Goal: Information Seeking & Learning: Learn about a topic

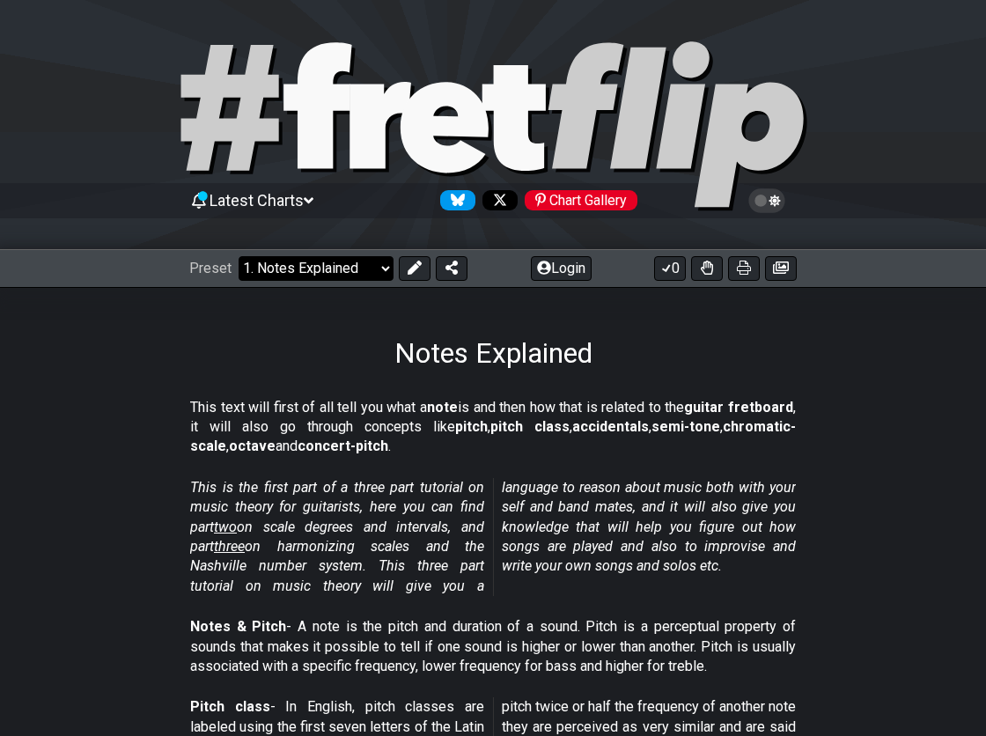
click at [309, 265] on select "Welcome to #fretflip! Initial Preset Custom Preset Minor Pentatonic Major Penta…" at bounding box center [316, 268] width 155 height 25
click at [239, 256] on select "Welcome to #fretflip! Initial Preset Custom Preset Minor Pentatonic Major Penta…" at bounding box center [316, 268] width 155 height 25
select select "/the-caged-system"
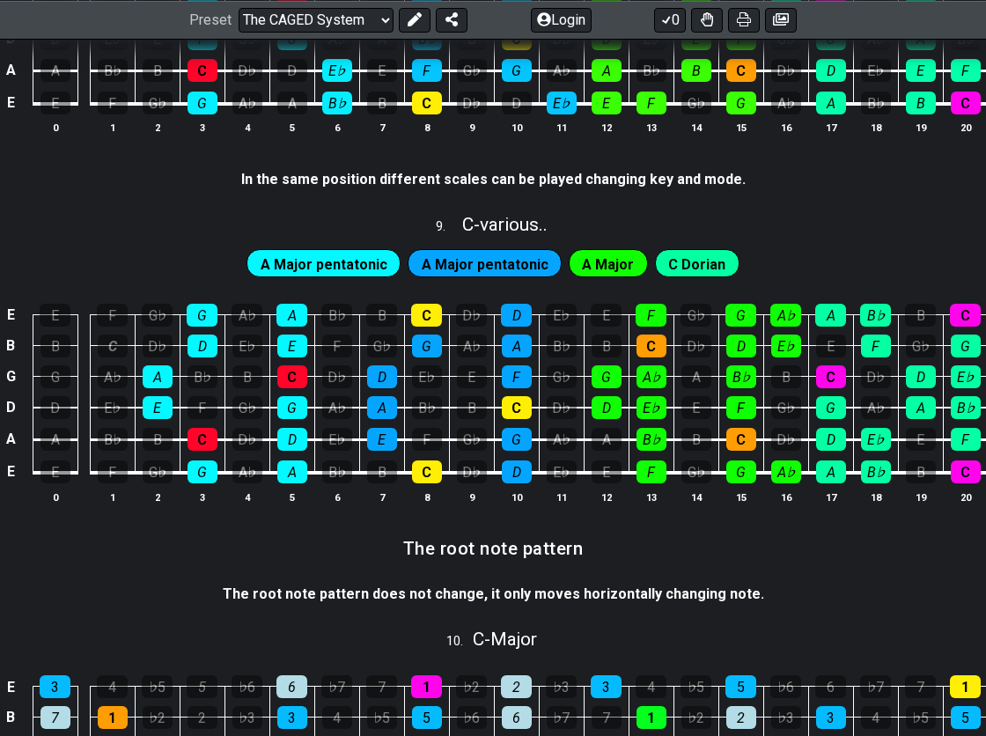
scroll to position [2426, 0]
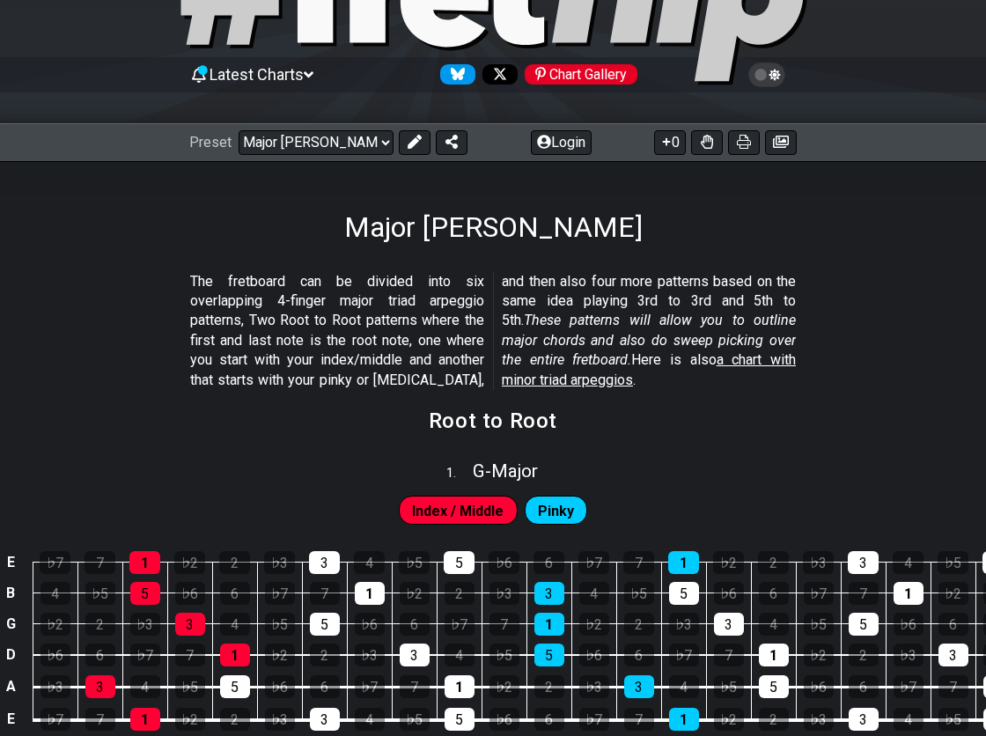
scroll to position [241, 0]
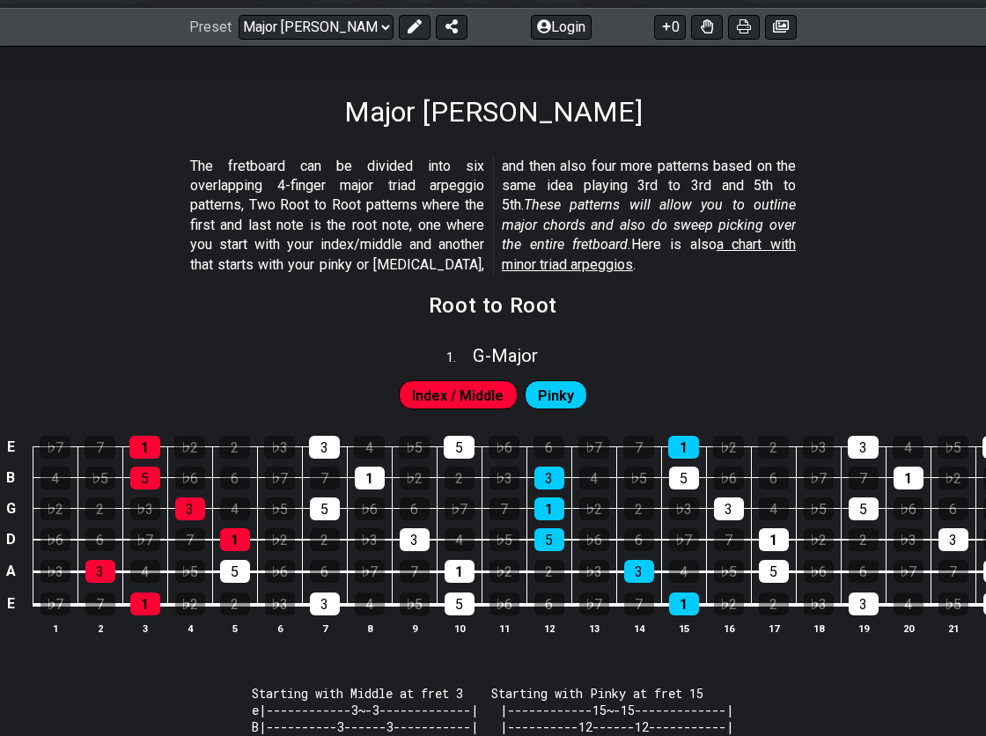
click at [432, 397] on span "Index / Middle" at bounding box center [458, 396] width 92 height 26
click at [141, 442] on div "1" at bounding box center [144, 447] width 31 height 23
click at [144, 475] on div "5" at bounding box center [145, 478] width 30 height 23
click at [144, 439] on div "1" at bounding box center [144, 447] width 31 height 23
click at [145, 475] on div "5" at bounding box center [145, 478] width 30 height 23
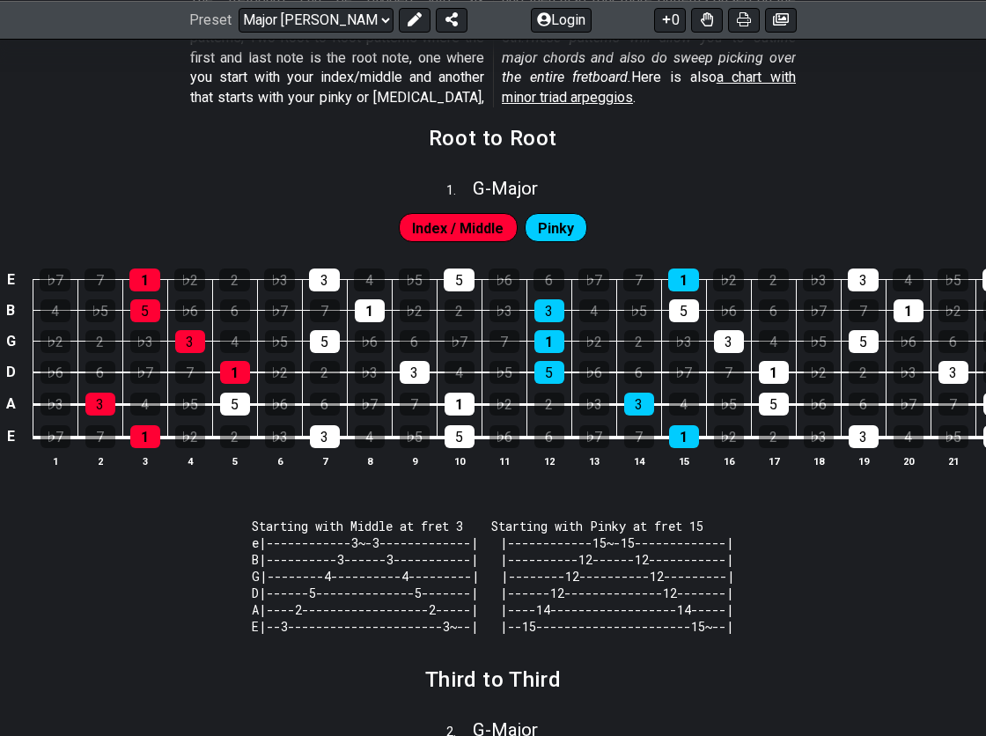
scroll to position [428, 0]
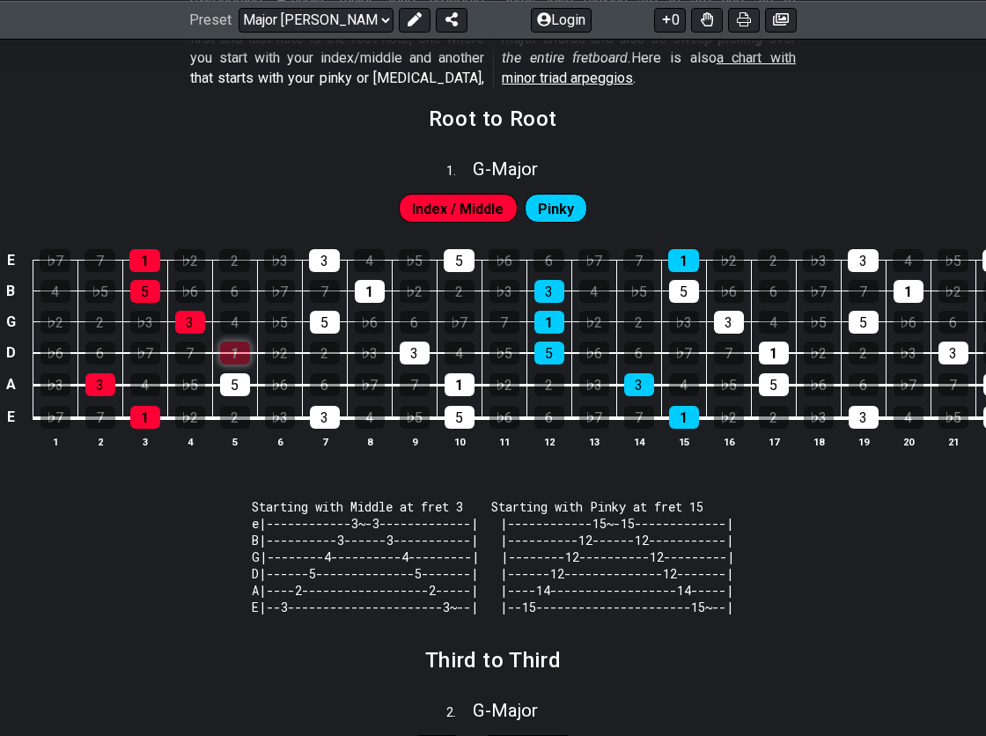
click at [231, 348] on div "1" at bounding box center [235, 353] width 30 height 23
click at [237, 350] on div "1" at bounding box center [235, 353] width 30 height 23
click at [440, 206] on span "Index / Middle" at bounding box center [458, 209] width 92 height 26
click at [574, 202] on div "Pinky" at bounding box center [556, 208] width 63 height 28
click at [139, 257] on div "1" at bounding box center [144, 260] width 31 height 23
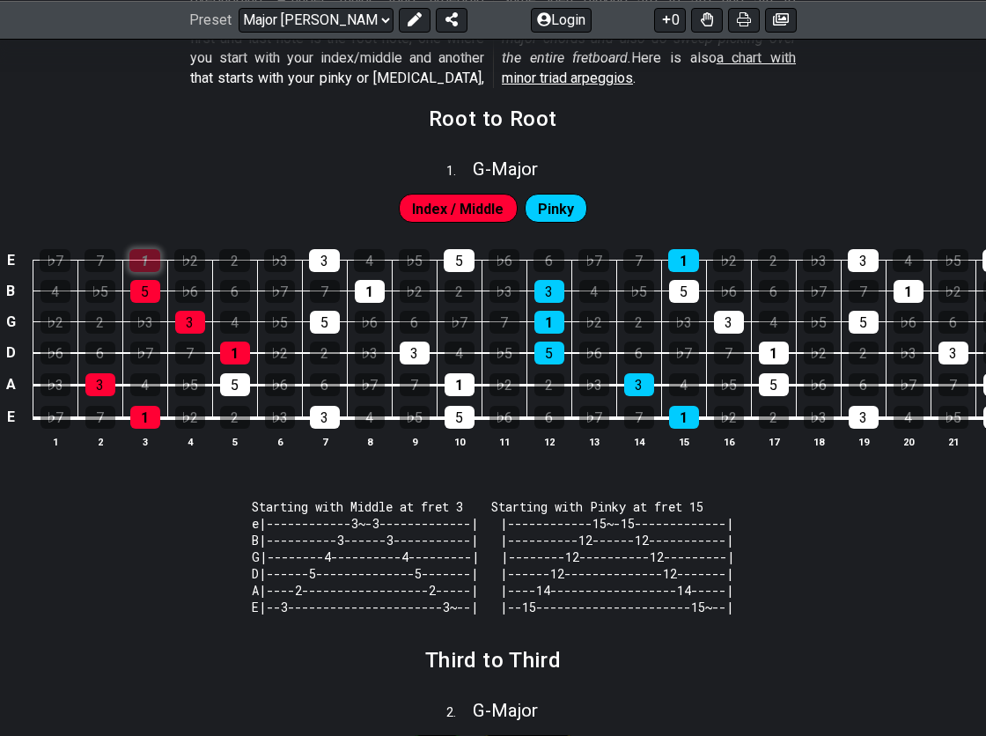
click at [143, 259] on div "1" at bounding box center [144, 260] width 31 height 23
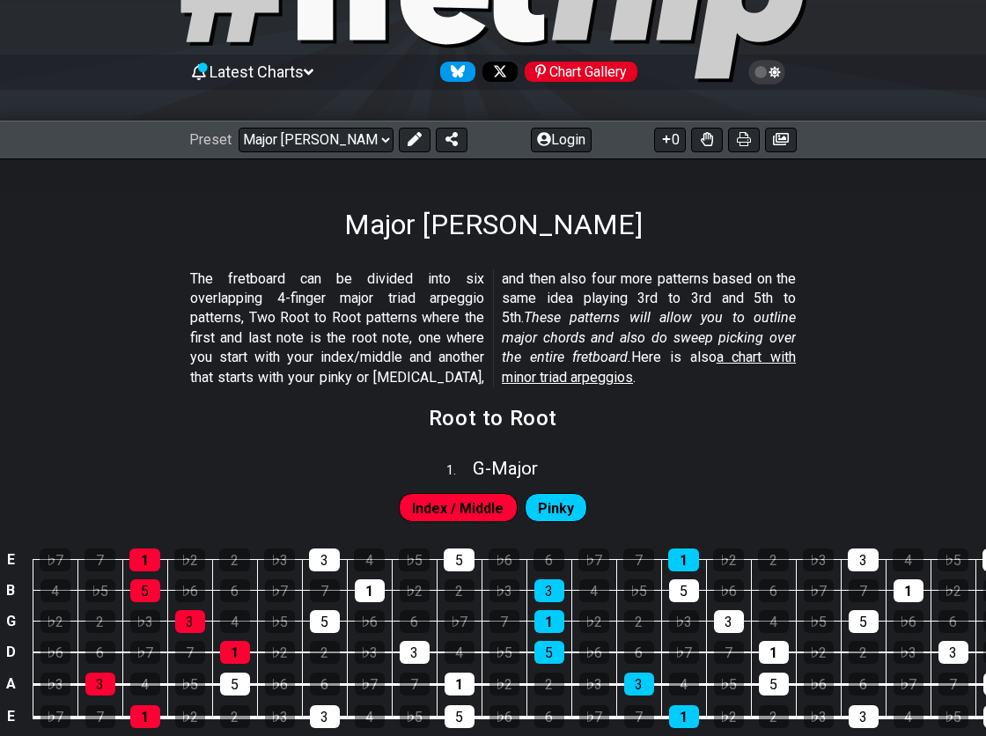
scroll to position [84, 0]
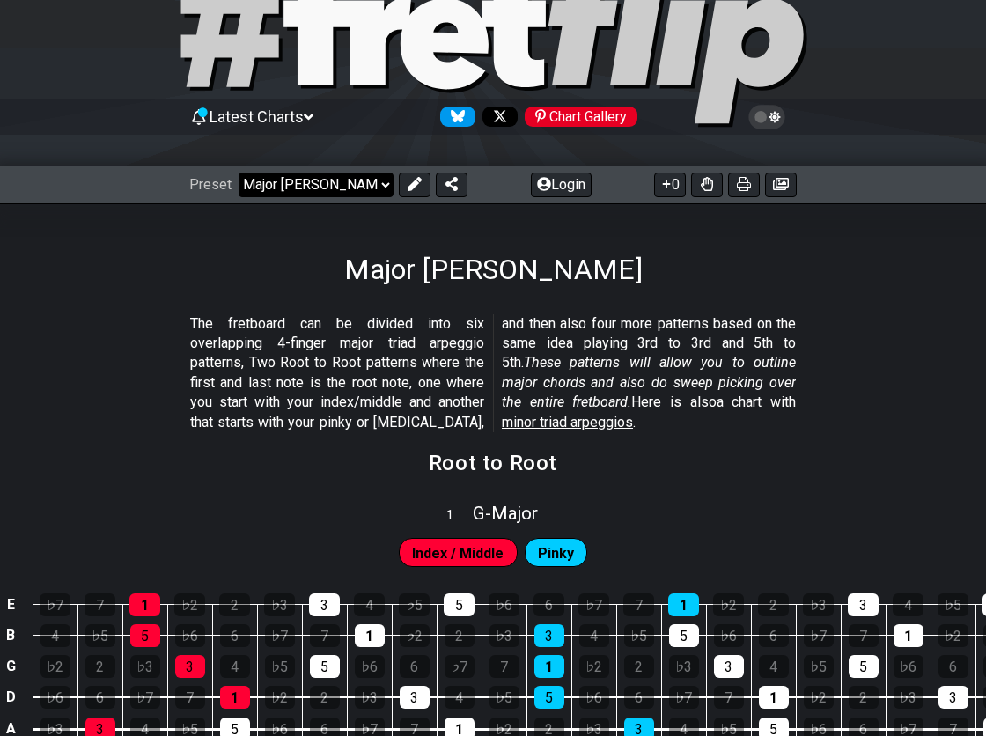
click at [332, 173] on select "Welcome to #fretflip! Initial Preset Custom Preset Minor Pentatonic Major Penta…" at bounding box center [316, 185] width 155 height 25
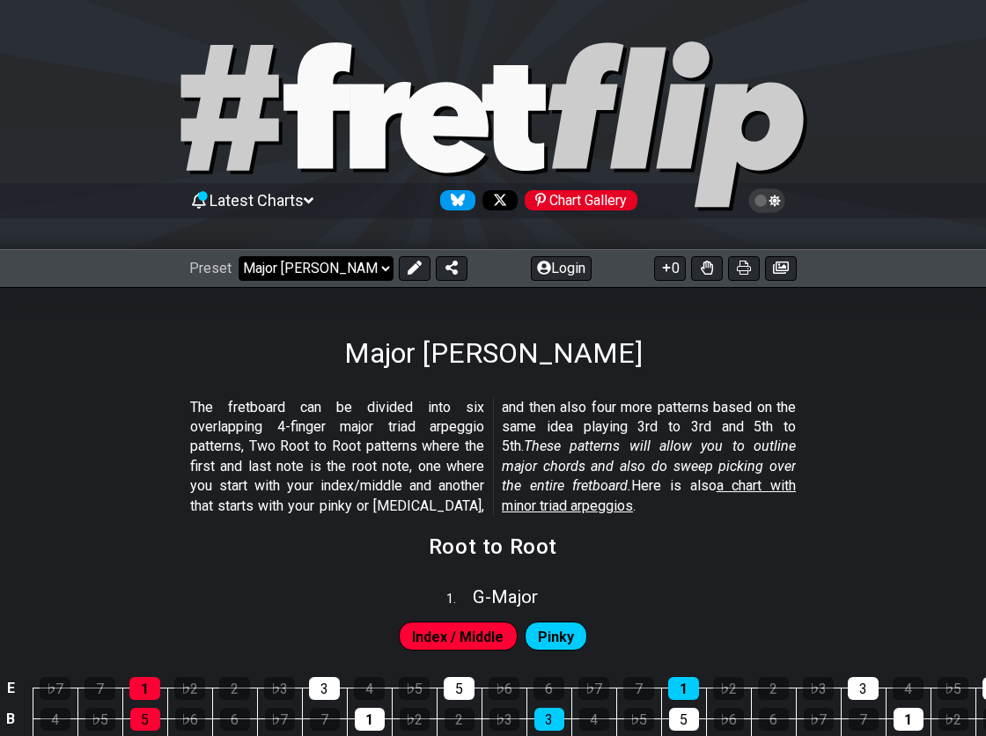
click at [299, 273] on select "Welcome to #fretflip! Initial Preset Custom Preset Minor Pentatonic Major Penta…" at bounding box center [316, 268] width 155 height 25
click at [239, 256] on select "Welcome to #fretflip! Initial Preset Custom Preset Minor Pentatonic Major Penta…" at bounding box center [316, 268] width 155 height 25
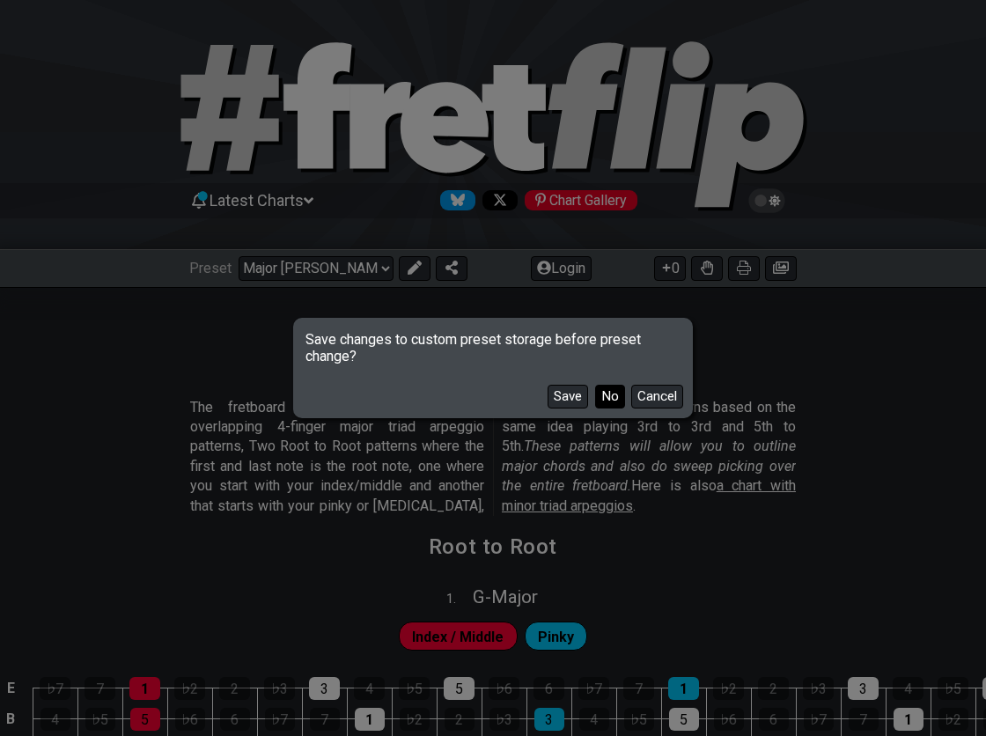
click at [609, 392] on button "No" at bounding box center [610, 397] width 30 height 24
select select "/welcome"
select select "C"
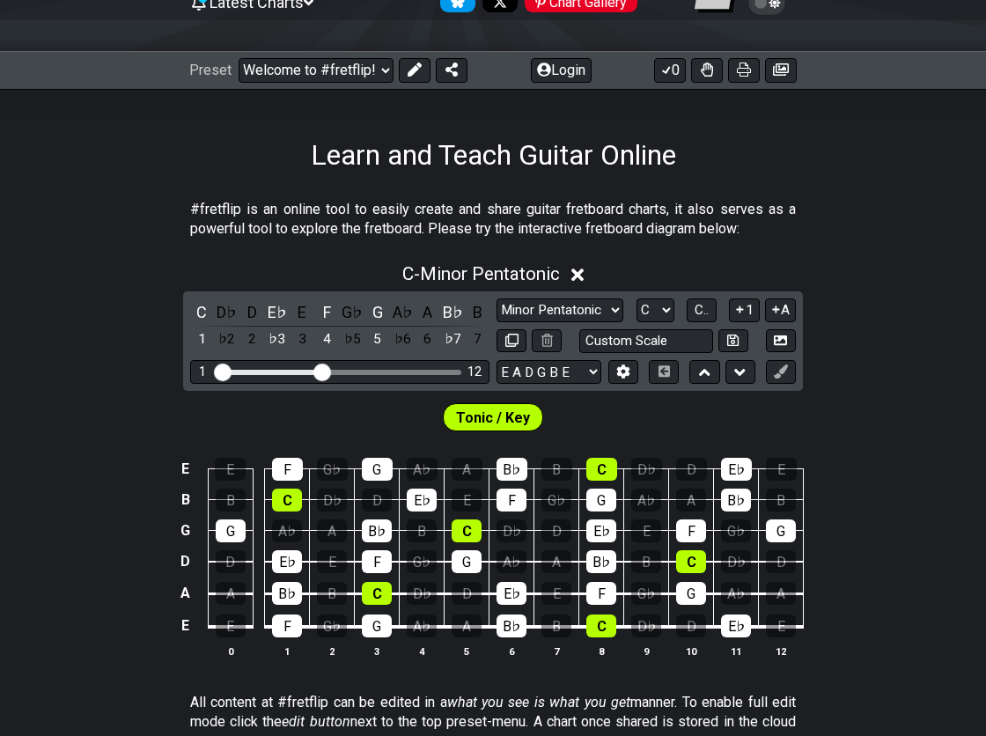
scroll to position [204, 0]
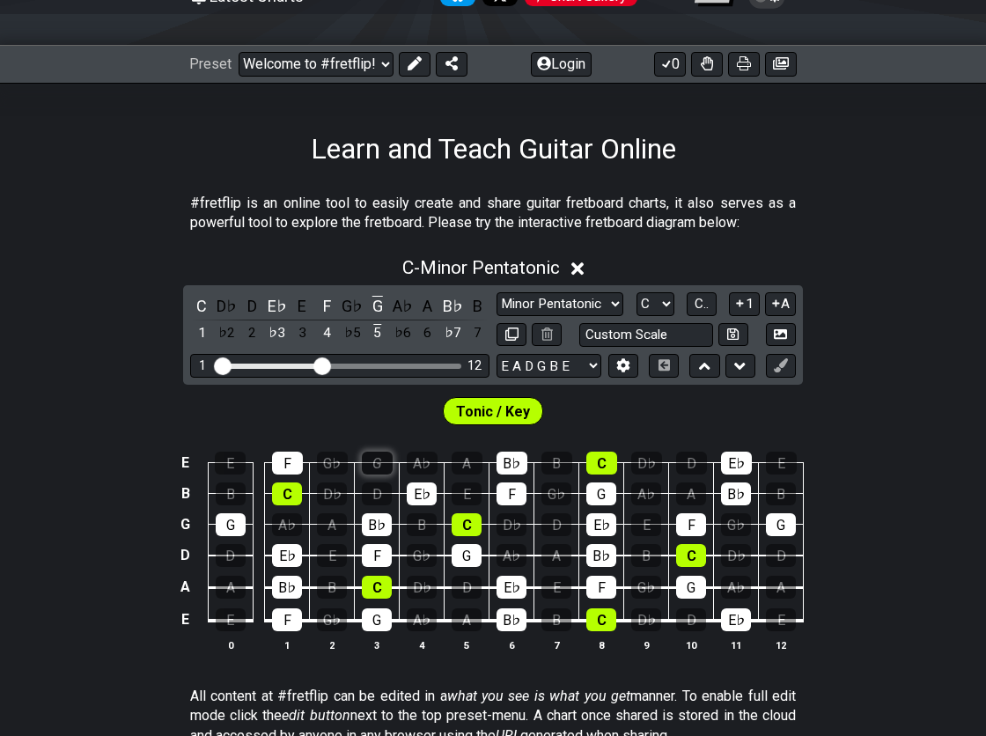
click at [374, 462] on div "G" at bounding box center [377, 463] width 31 height 23
click at [373, 456] on div "G" at bounding box center [377, 463] width 31 height 23
click at [478, 412] on span "Tonic / Key" at bounding box center [493, 412] width 74 height 26
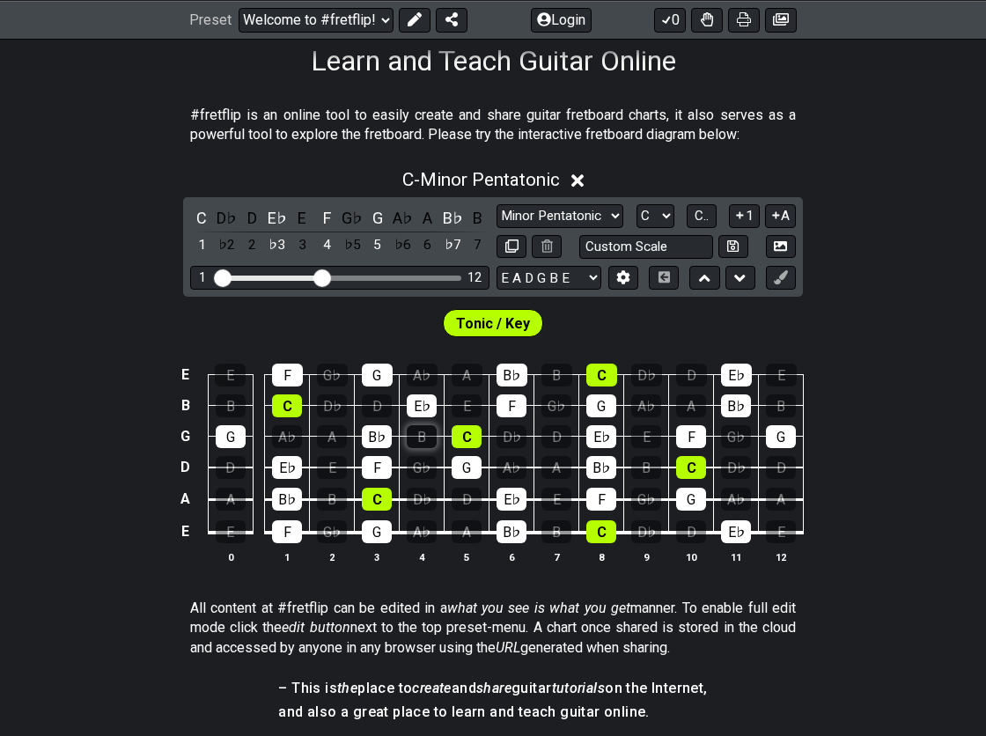
scroll to position [296, 0]
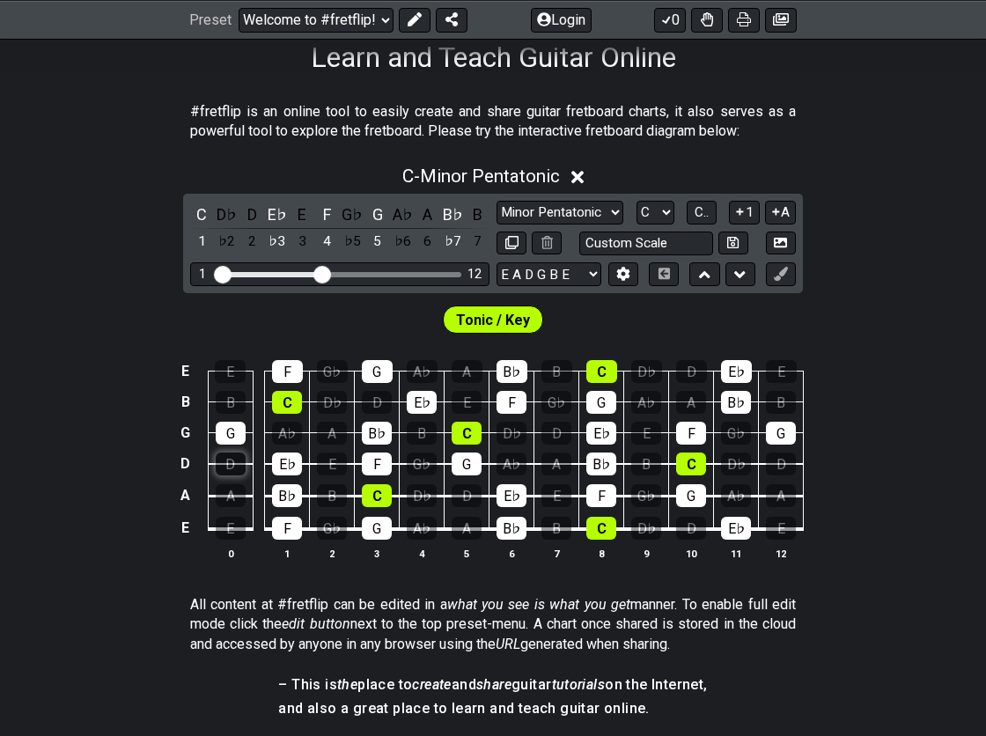
click at [228, 461] on div "D" at bounding box center [231, 464] width 30 height 23
click at [228, 462] on div "D" at bounding box center [231, 464] width 30 height 23
click at [224, 434] on div "G" at bounding box center [231, 433] width 30 height 23
click at [284, 431] on div "A♭" at bounding box center [287, 433] width 30 height 23
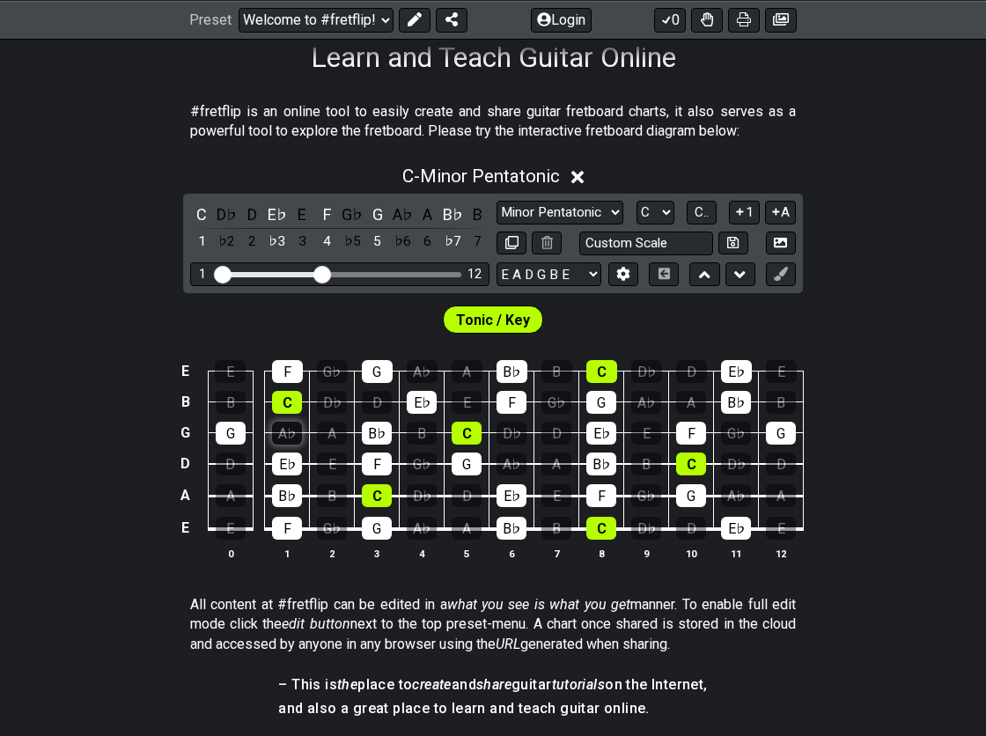
click at [284, 431] on div "A♭" at bounding box center [287, 433] width 30 height 23
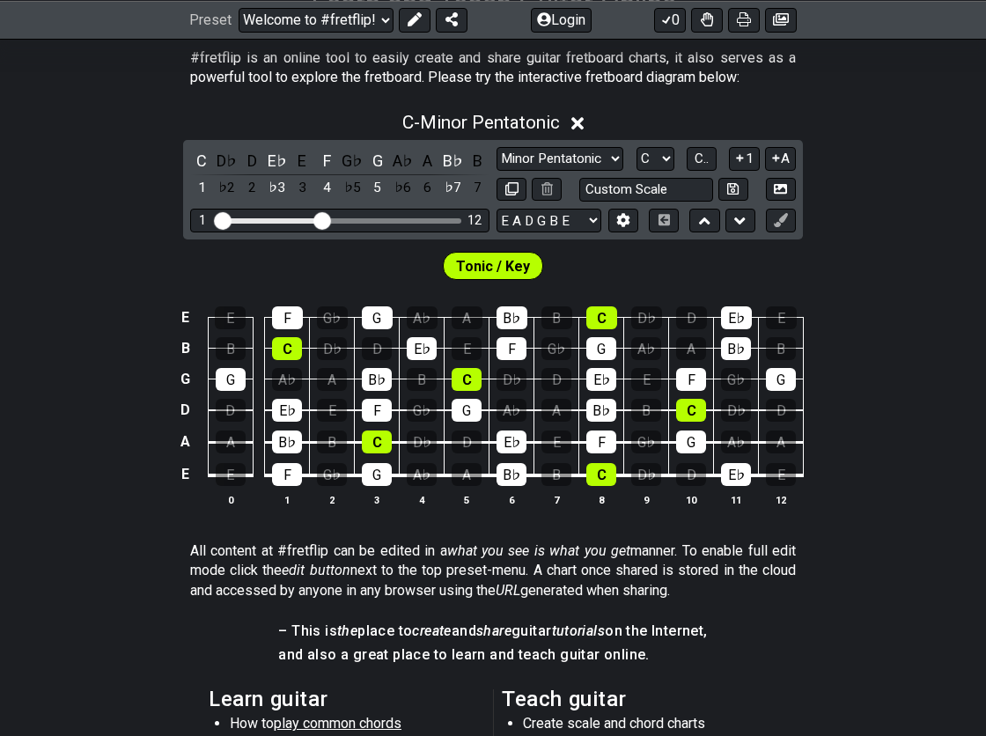
scroll to position [357, 0]
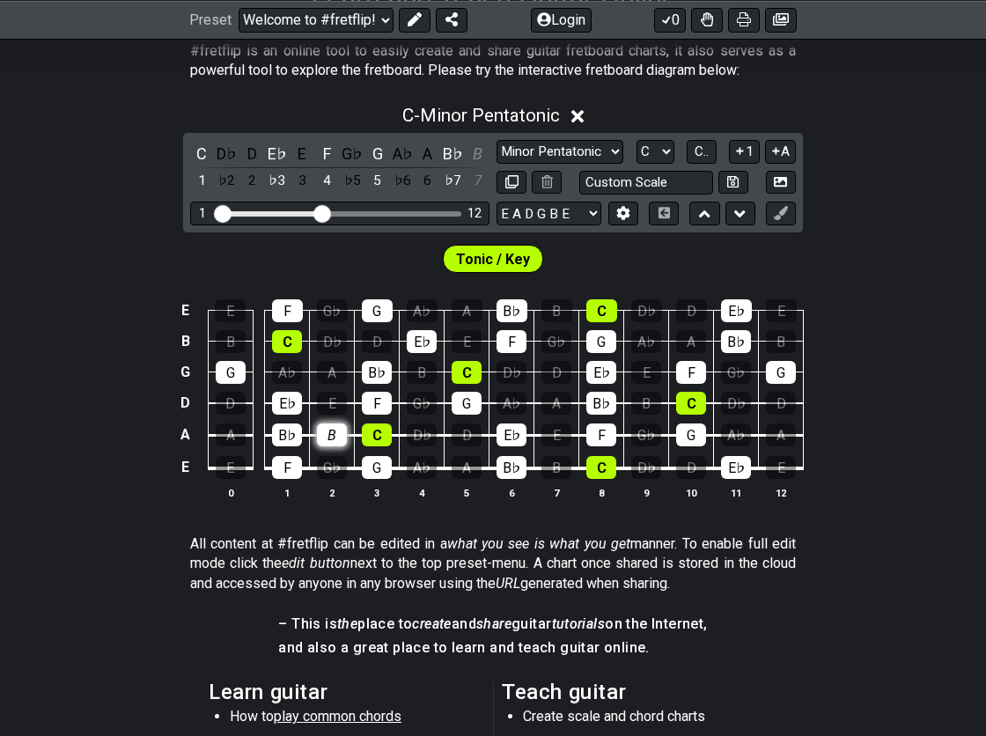
click at [329, 430] on div "B" at bounding box center [332, 435] width 30 height 23
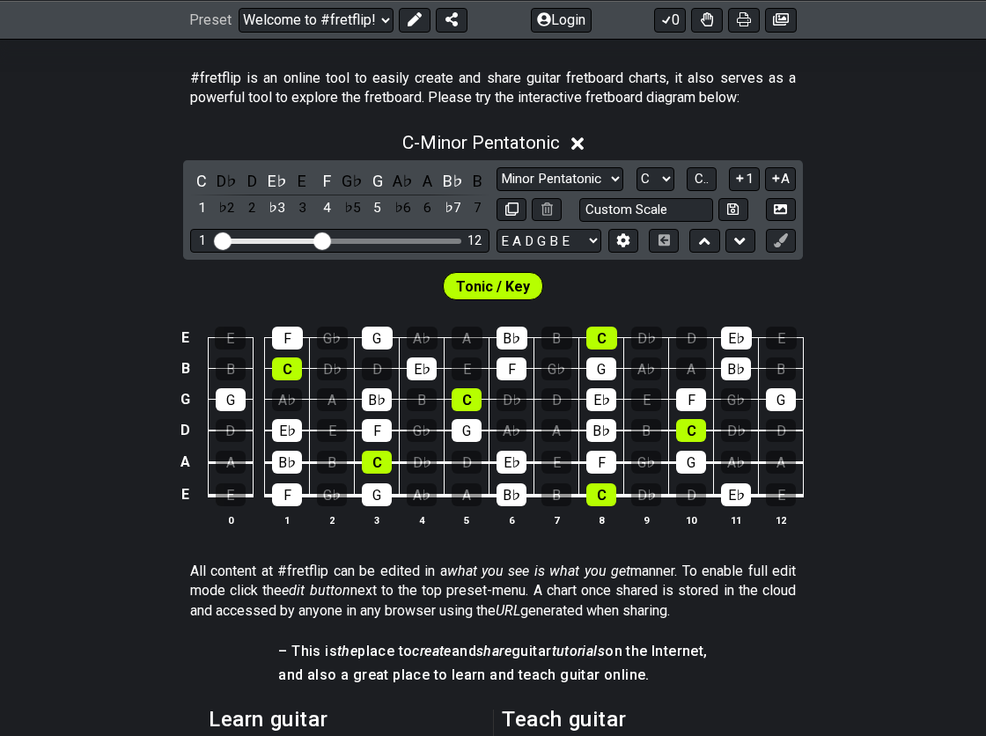
scroll to position [0, 0]
